Goal: Register for event/course

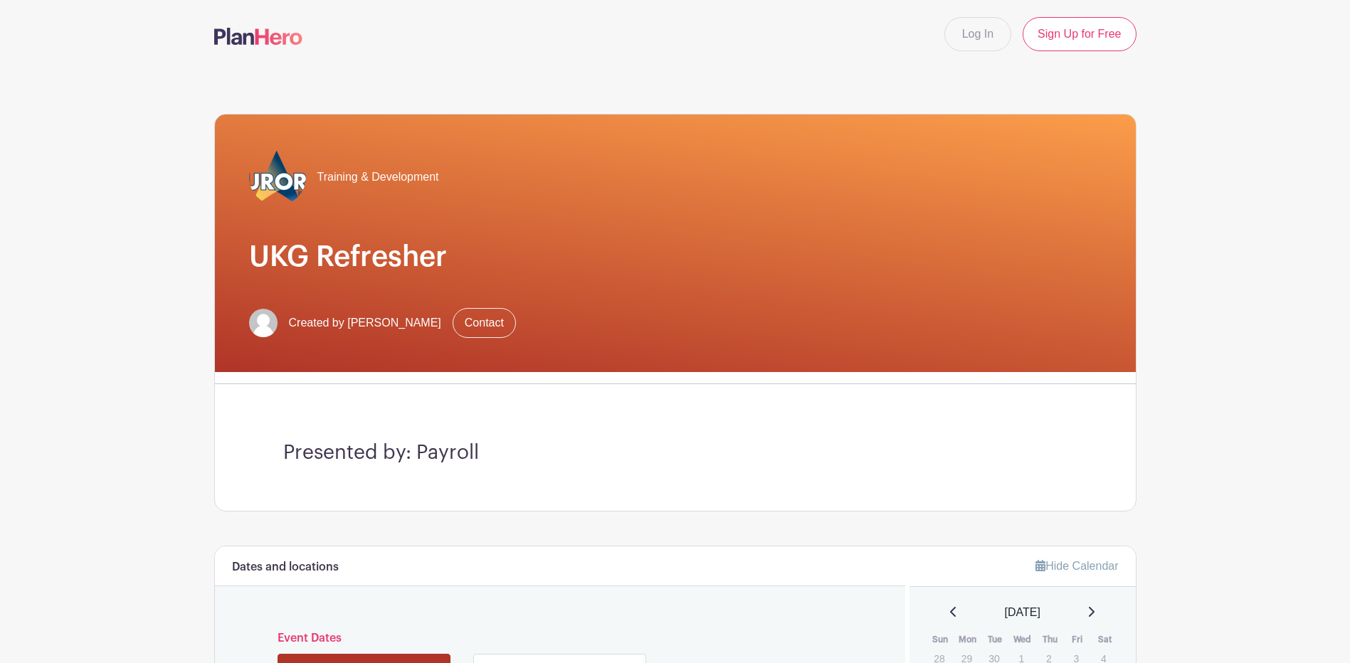
scroll to position [214, 0]
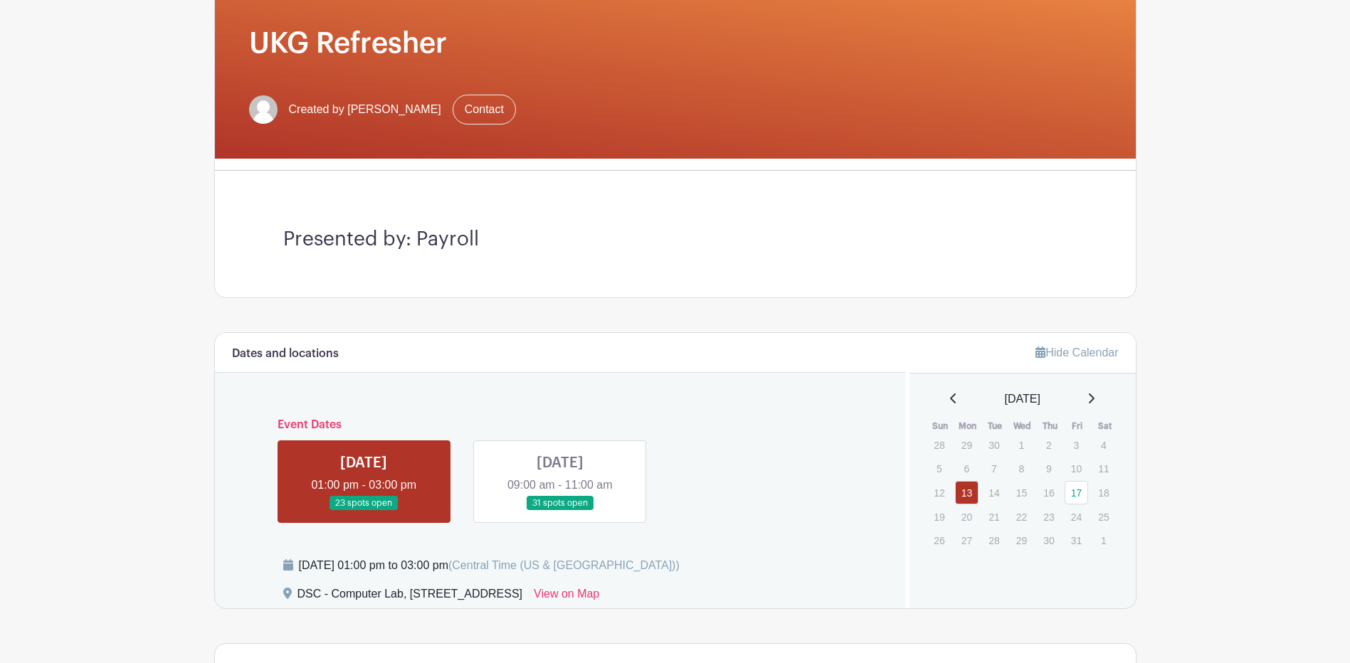
click at [560, 511] on link at bounding box center [560, 511] width 0 height 0
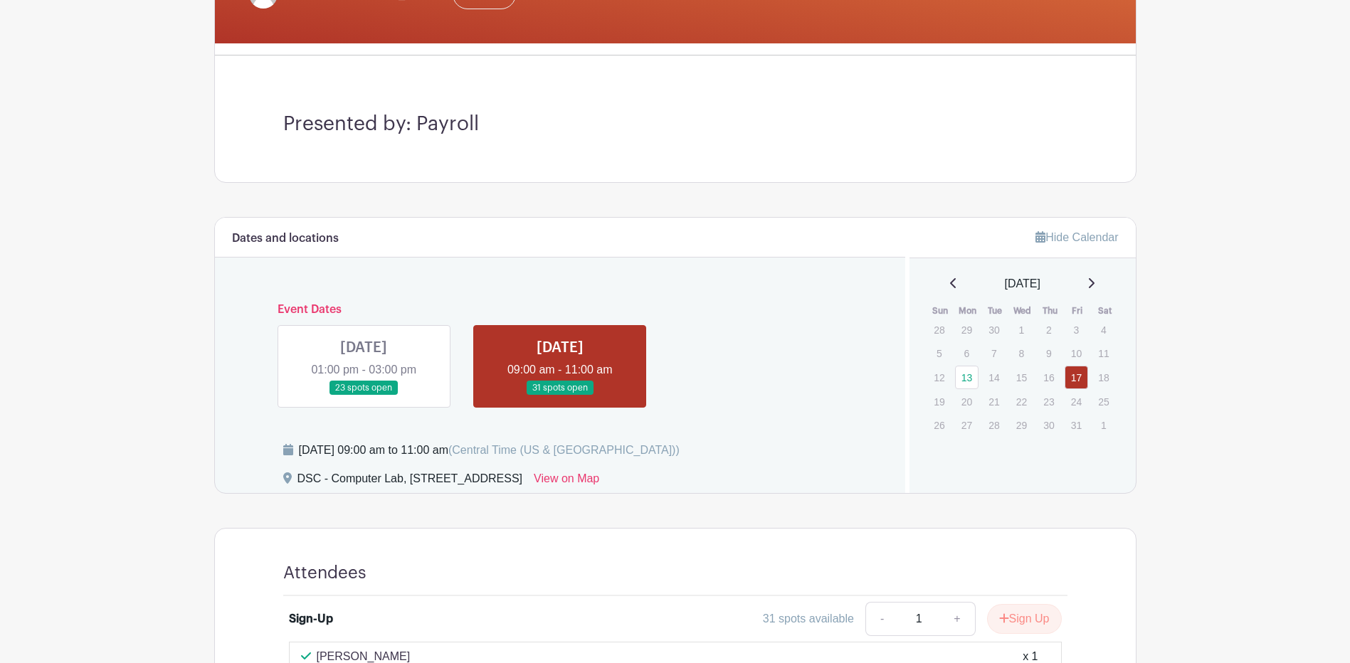
scroll to position [422, 0]
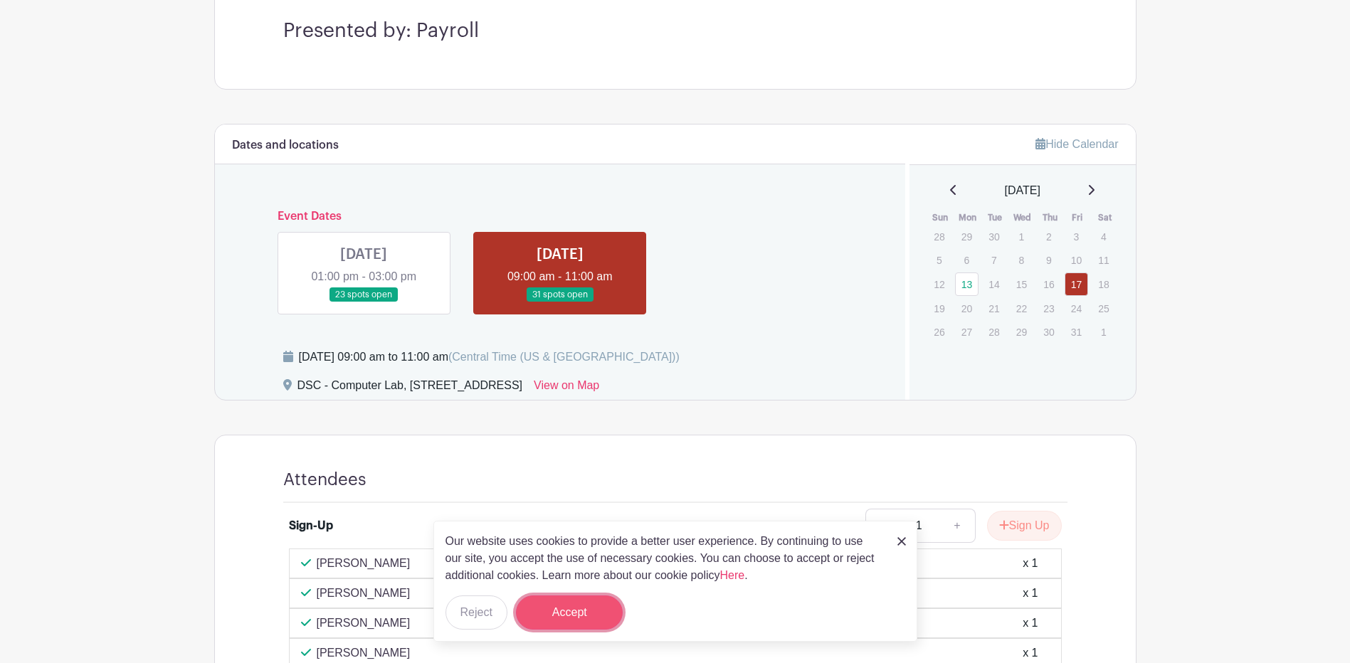
click at [599, 614] on button "Accept" at bounding box center [569, 613] width 107 height 34
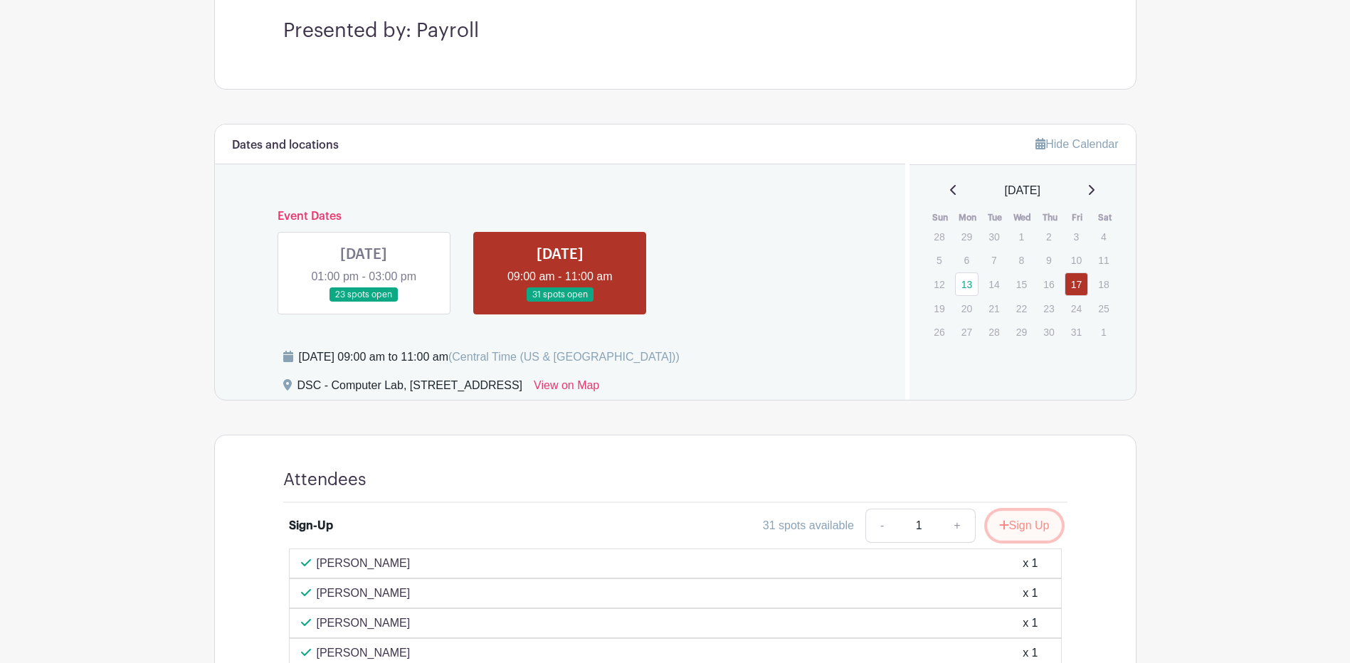
click at [1046, 526] on button "Sign Up" at bounding box center [1024, 526] width 75 height 30
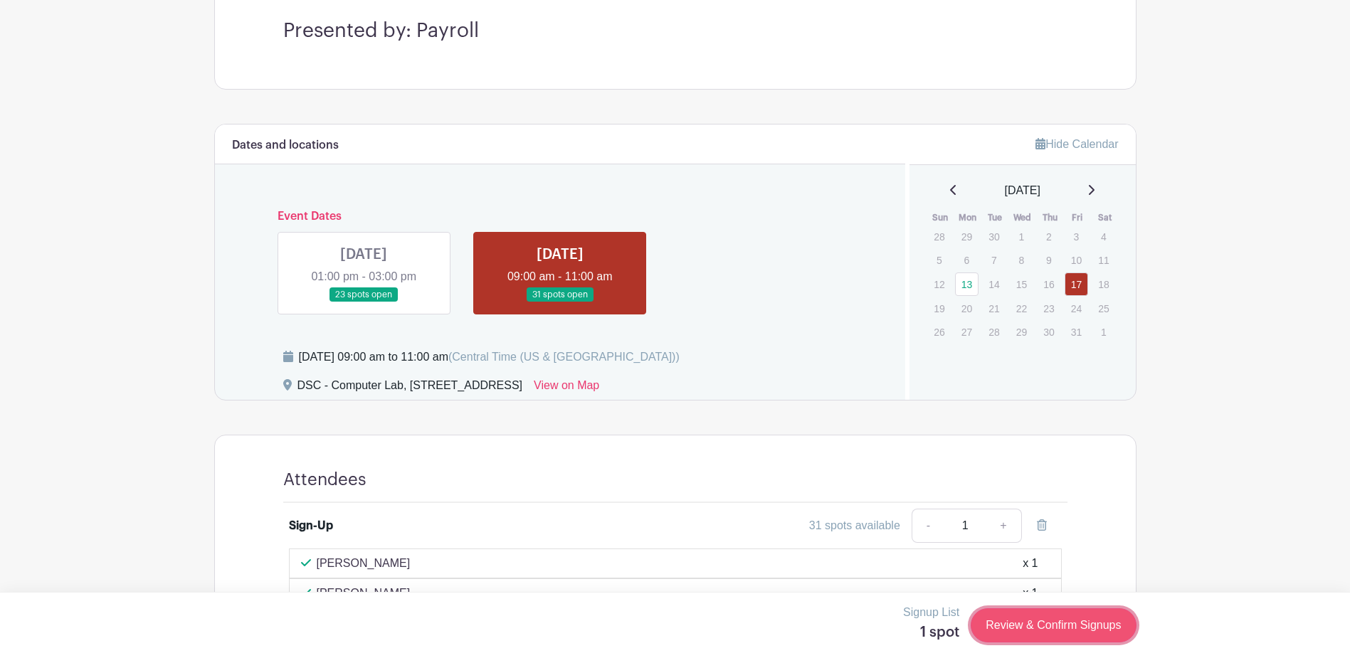
click at [1075, 623] on link "Review & Confirm Signups" at bounding box center [1053, 626] width 165 height 34
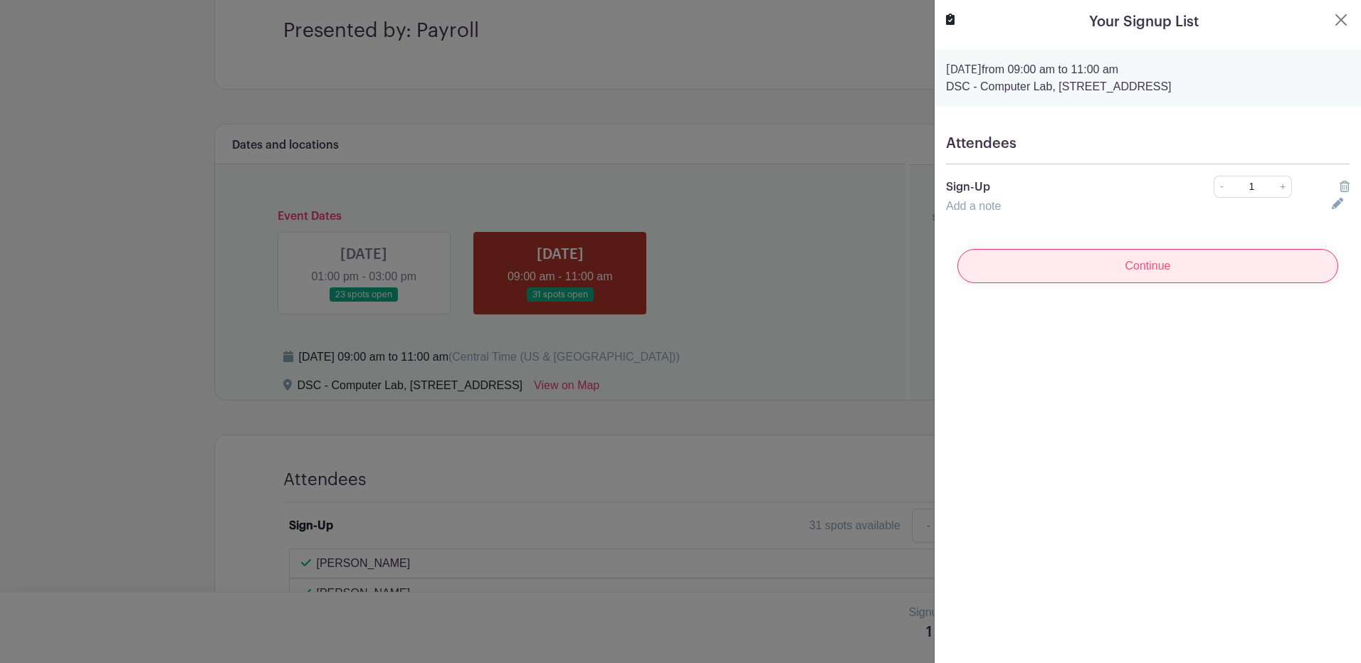
click at [1145, 270] on input "Continue" at bounding box center [1147, 266] width 381 height 34
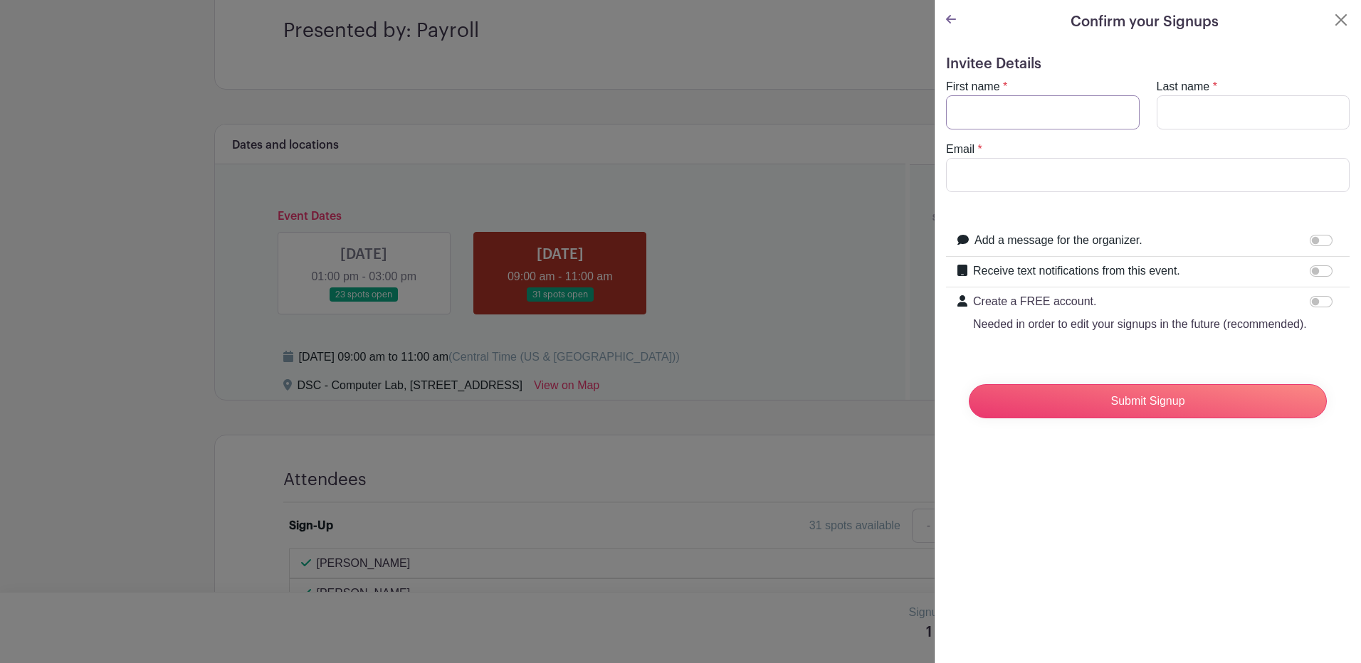
click at [1017, 115] on input "First name" at bounding box center [1043, 112] width 194 height 34
type input "Levi"
type input "[PERSON_NAME]"
click at [1004, 168] on input "Email" at bounding box center [1148, 175] width 404 height 34
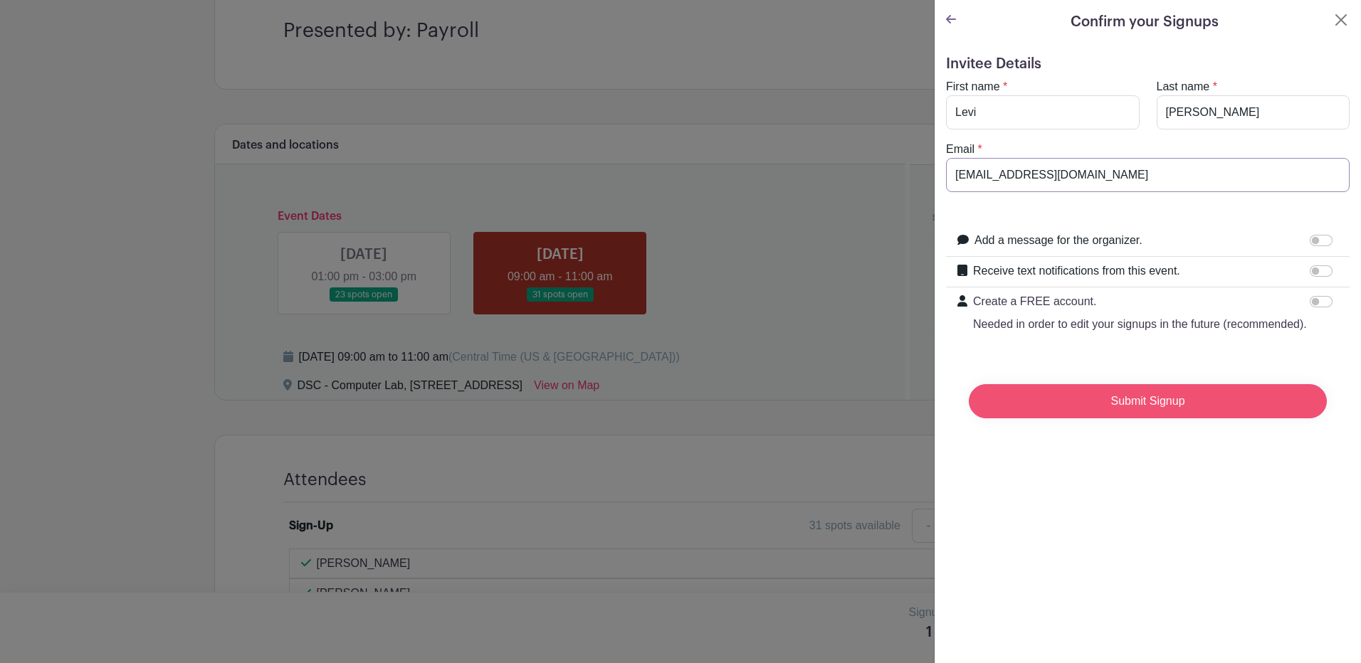
type input "[EMAIL_ADDRESS][DOMAIN_NAME]"
click at [1124, 419] on input "Submit Signup" at bounding box center [1148, 401] width 358 height 34
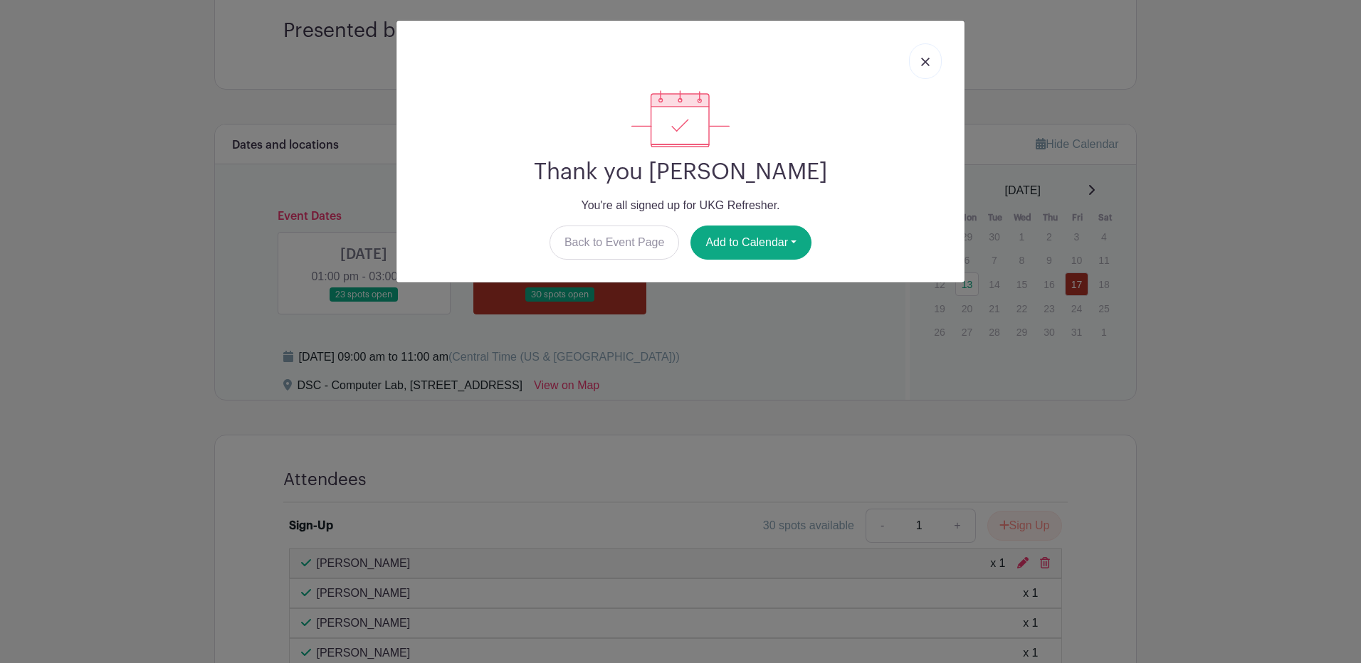
click at [918, 61] on link at bounding box center [925, 61] width 33 height 36
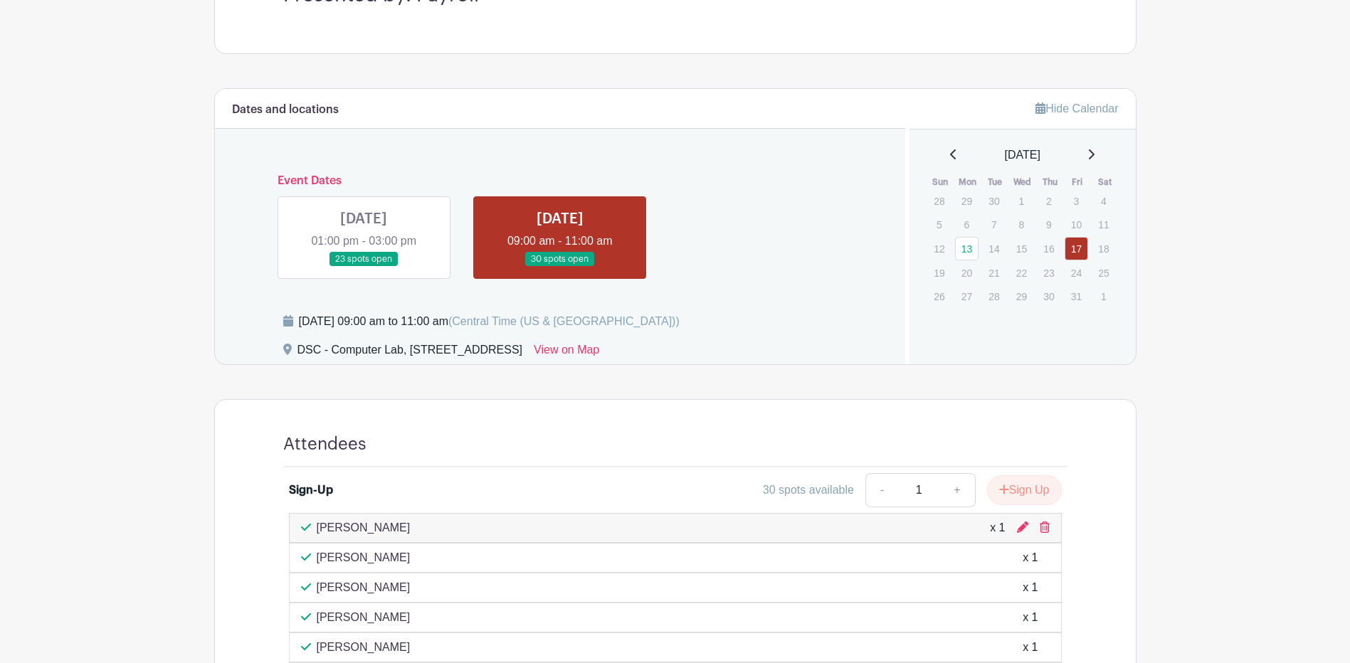
scroll to position [569, 0]
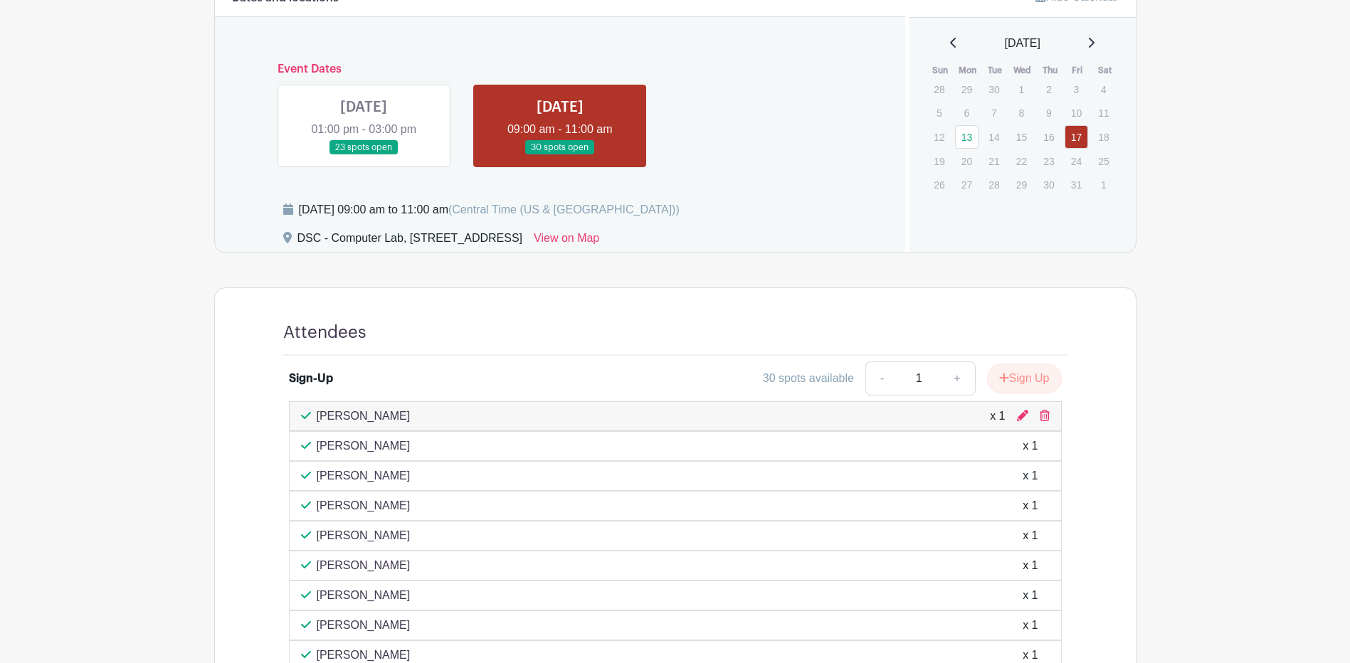
click at [364, 155] on link at bounding box center [364, 155] width 0 height 0
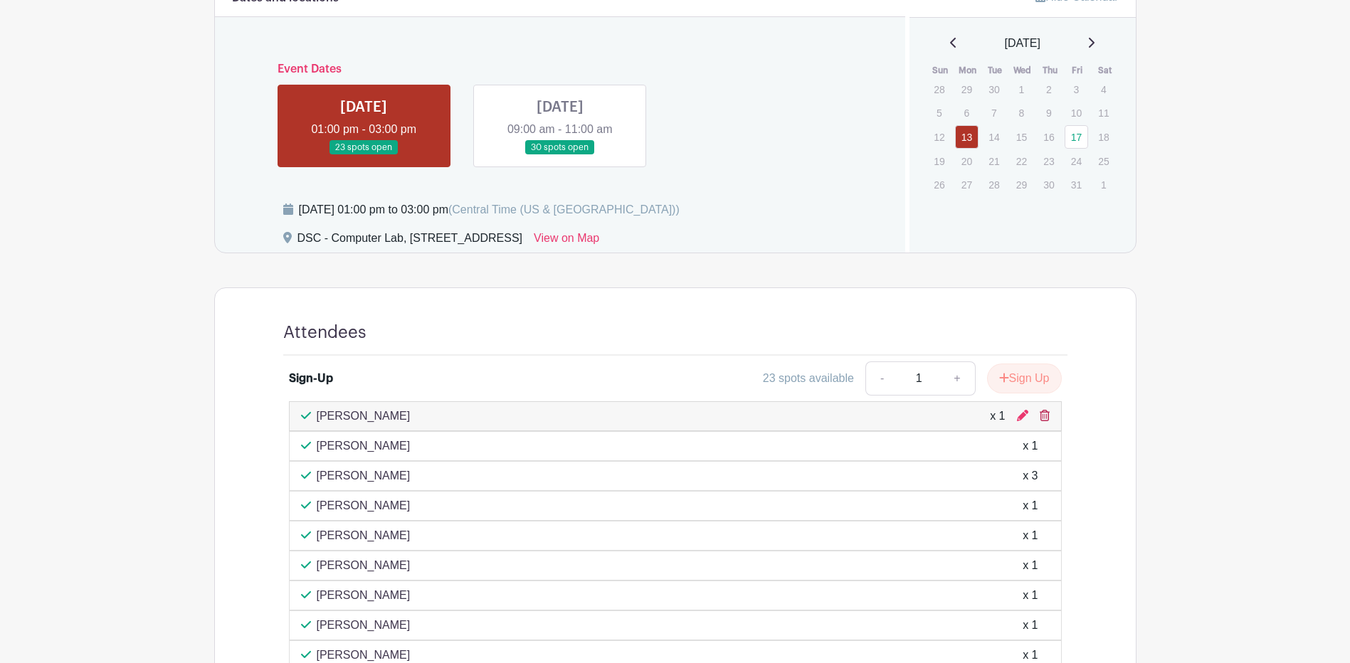
click at [1046, 419] on icon at bounding box center [1045, 415] width 10 height 11
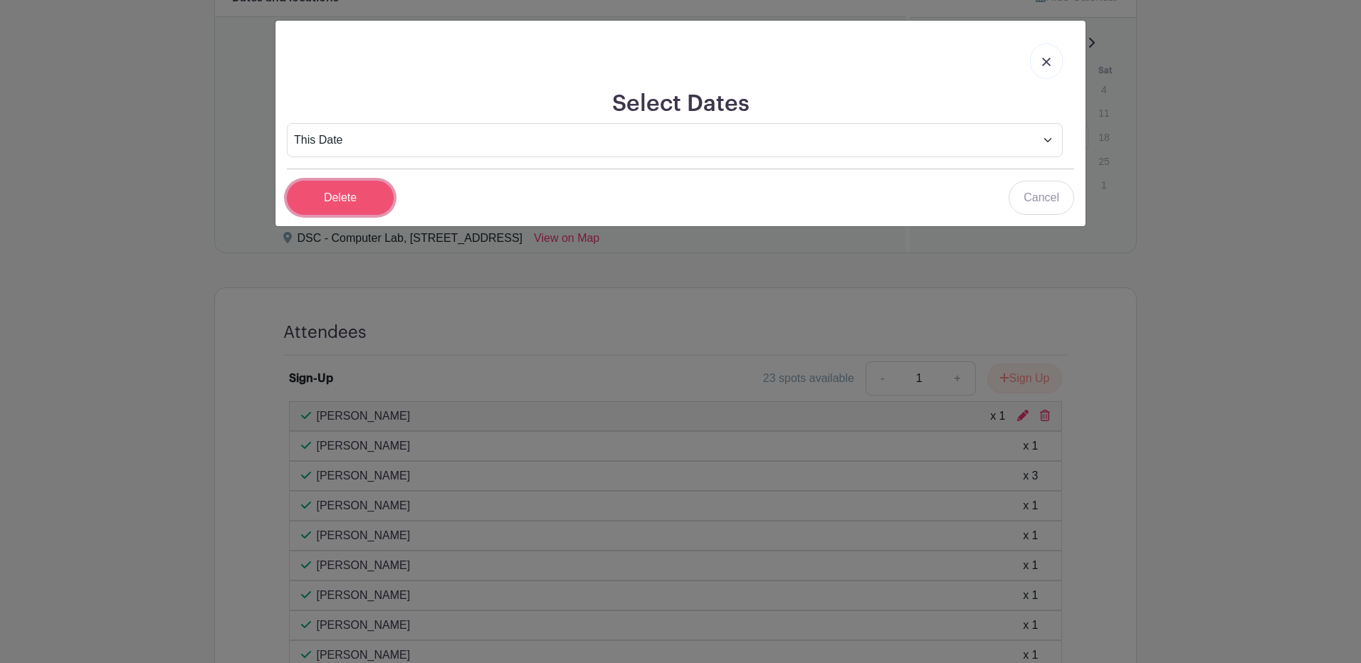
click at [379, 202] on input "Delete" at bounding box center [340, 198] width 107 height 34
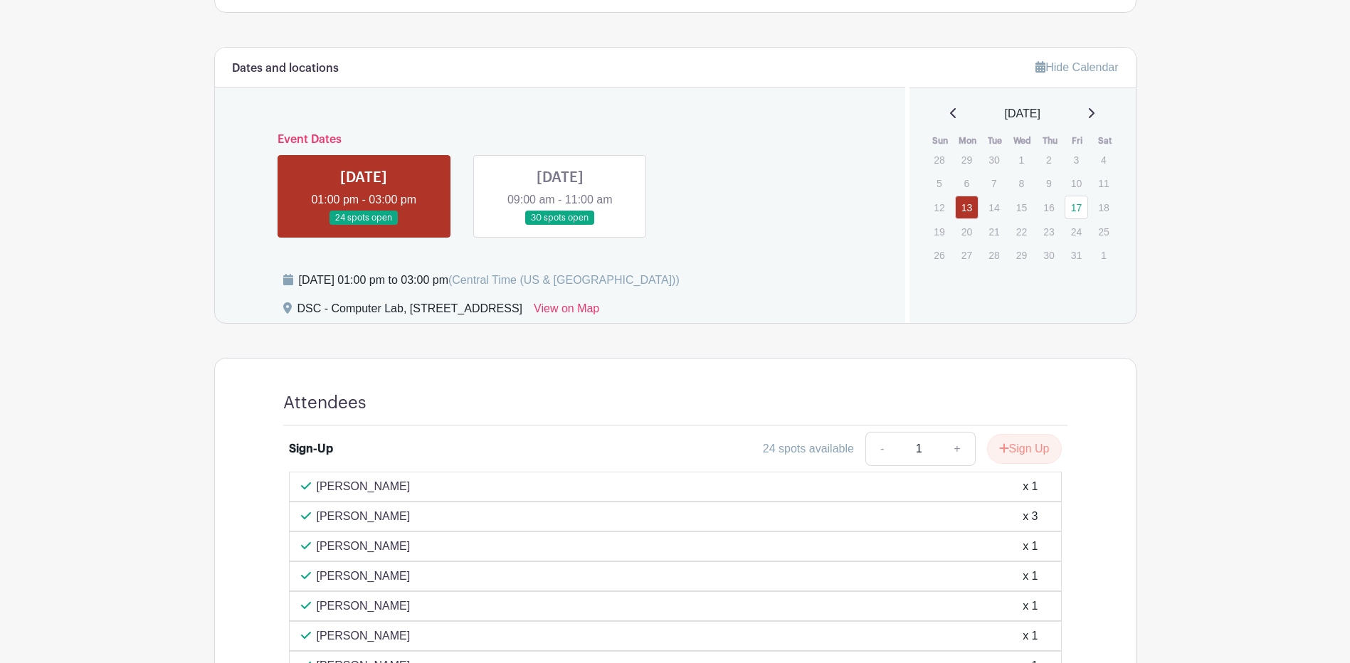
scroll to position [498, 0]
click at [560, 226] on link at bounding box center [560, 226] width 0 height 0
